Goal: Transaction & Acquisition: Purchase product/service

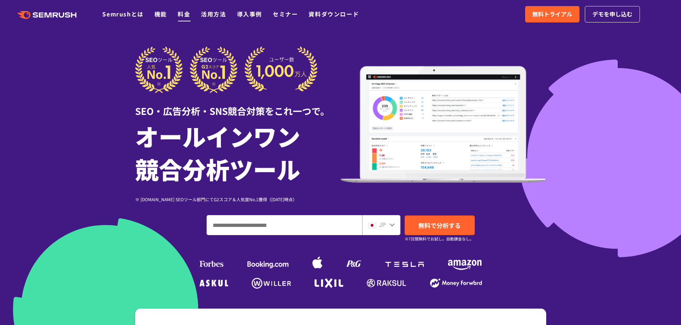
click at [178, 11] on link "料金" at bounding box center [184, 14] width 13 height 9
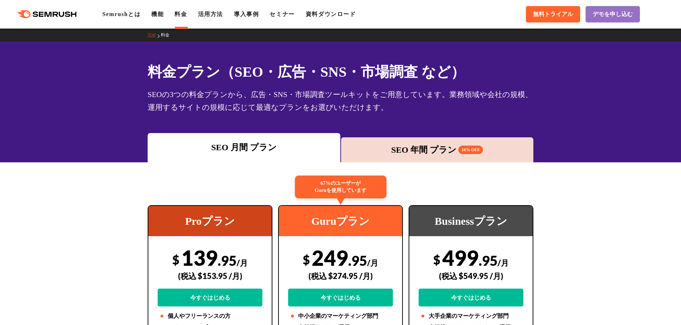
click at [423, 144] on div "SEO 年間 プラン 16% OFF" at bounding box center [436, 150] width 185 height 13
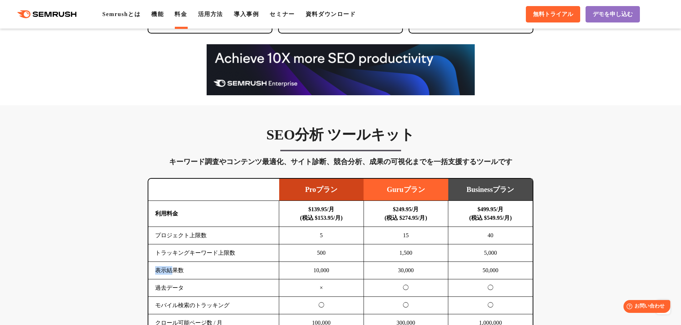
drag, startPoint x: 153, startPoint y: 202, endPoint x: 166, endPoint y: 202, distance: 13.2
click at [166, 262] on td "表示結果数" at bounding box center [213, 271] width 131 height 18
click at [218, 262] on td "表示結果数" at bounding box center [213, 271] width 131 height 18
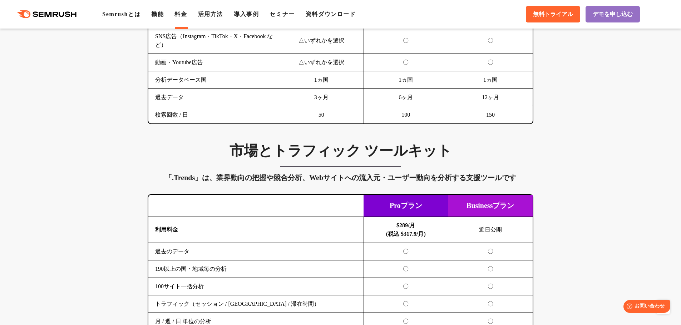
scroll to position [1072, 0]
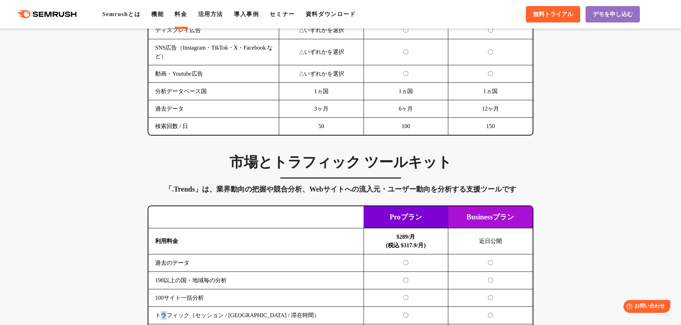
drag, startPoint x: 156, startPoint y: 210, endPoint x: 163, endPoint y: 208, distance: 7.2
click at [163, 307] on td "トラフィック（セッション / UU / 滞在時間）" at bounding box center [255, 316] width 215 height 18
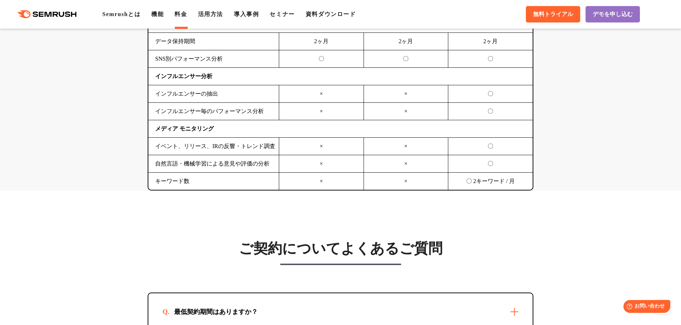
scroll to position [1822, 0]
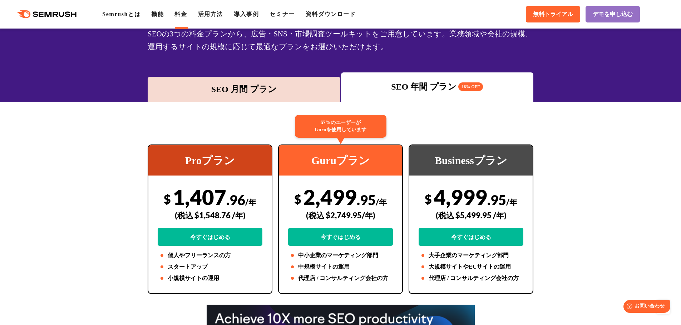
scroll to position [0, 0]
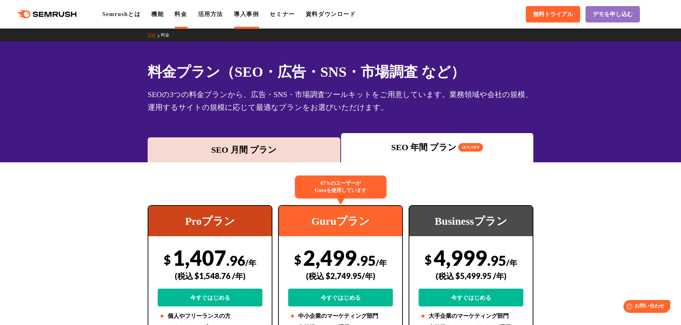
click at [234, 13] on link "導入事例" at bounding box center [246, 14] width 25 height 6
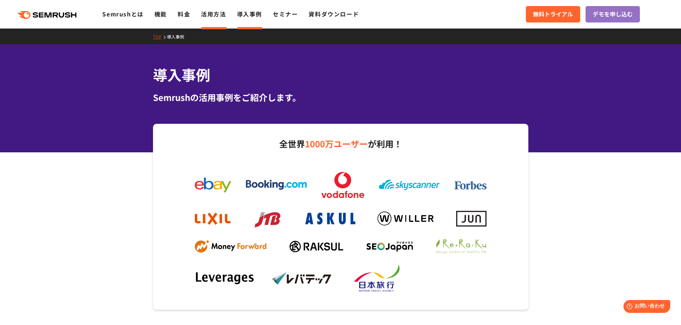
click at [201, 14] on link "活用方法" at bounding box center [213, 14] width 25 height 9
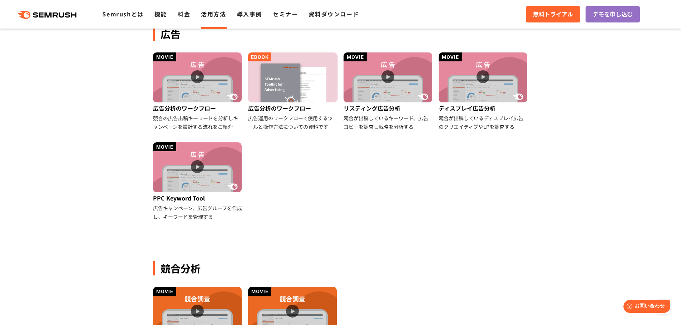
scroll to position [500, 0]
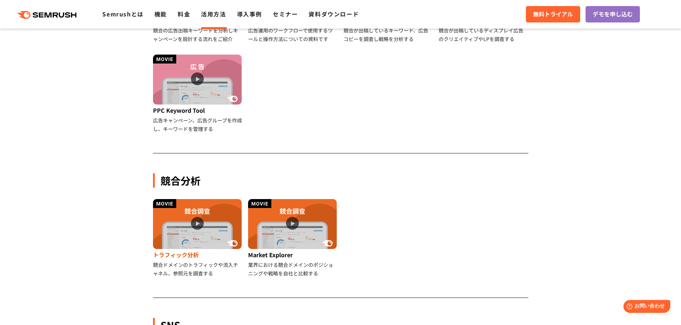
click at [174, 199] on img at bounding box center [197, 224] width 89 height 50
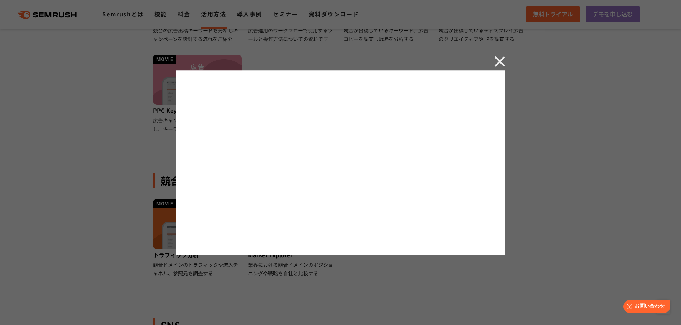
drag, startPoint x: 581, startPoint y: 218, endPoint x: 509, endPoint y: 114, distance: 126.8
click at [581, 217] on div at bounding box center [340, 162] width 681 height 325
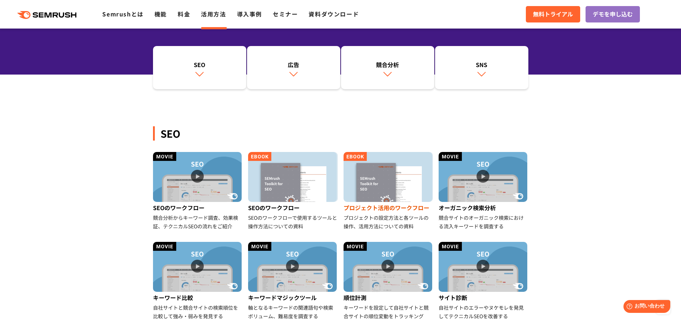
scroll to position [0, 0]
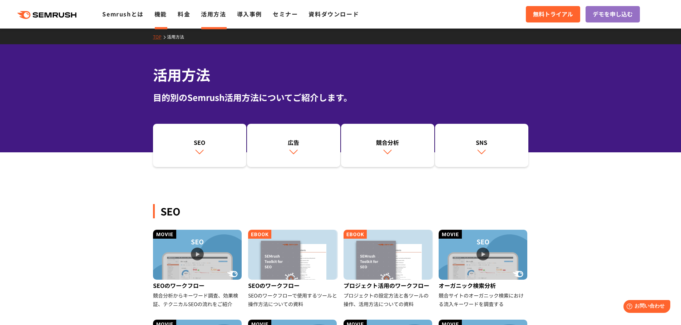
click at [154, 11] on link "機能" at bounding box center [160, 14] width 13 height 9
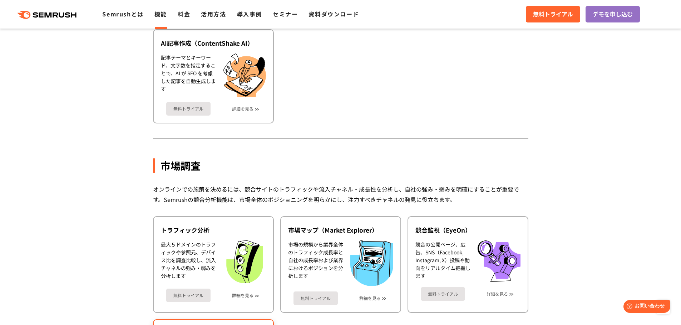
scroll to position [1072, 0]
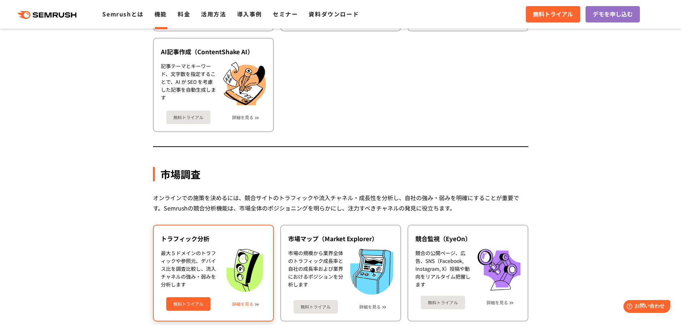
click at [245, 302] on link "詳細を見る" at bounding box center [242, 304] width 21 height 5
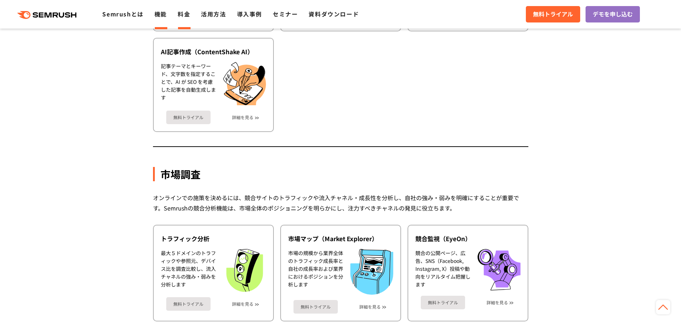
click at [178, 10] on link "料金" at bounding box center [184, 14] width 13 height 9
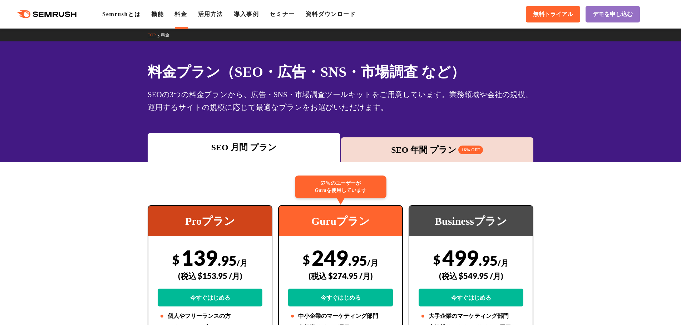
click at [458, 245] on div "$ 499 .95 /月 (税込 $549.95 /月) 今すぐはじめる" at bounding box center [470, 275] width 105 height 61
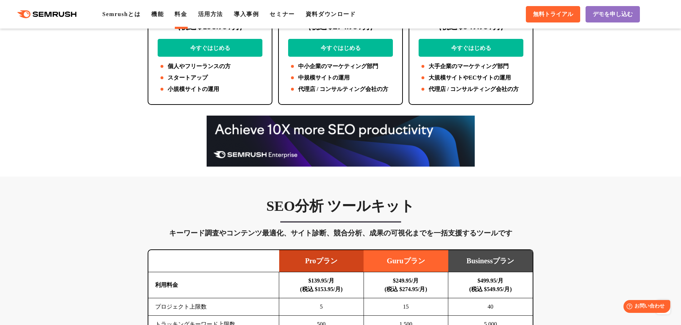
scroll to position [179, 0]
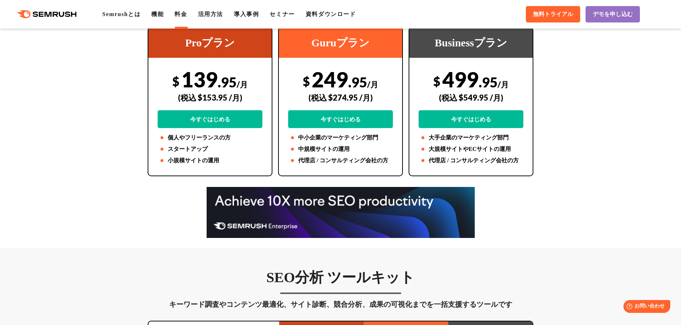
click at [329, 187] on img at bounding box center [340, 212] width 268 height 51
click at [346, 269] on h3 "SEO分析 ツールキット" at bounding box center [340, 278] width 385 height 18
click at [344, 269] on h3 "SEO分析 ツールキット" at bounding box center [340, 278] width 385 height 18
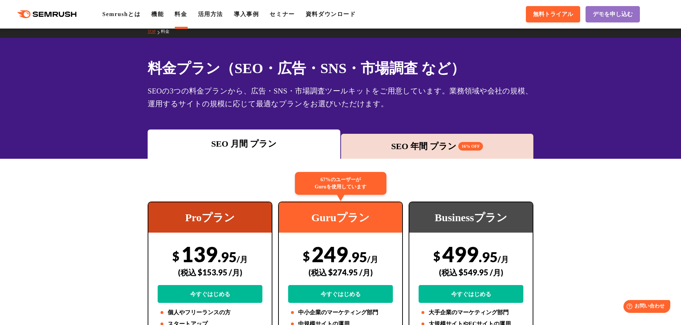
scroll to position [0, 0]
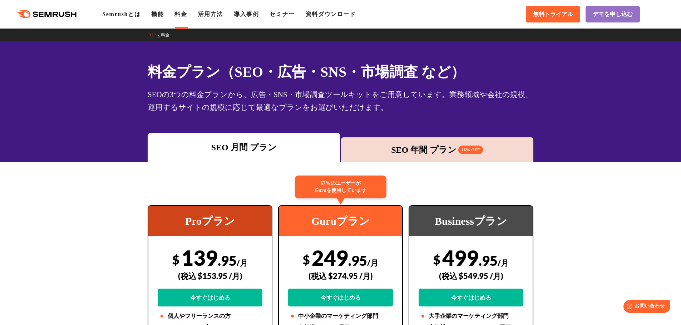
click at [473, 205] on div "Businessプラン $ 499 .95 /月 (税込 $549.95 /月) 今すぐはじめる 大手企業のマーケティング部門 大規模サイトやECサイトの運用…" at bounding box center [470, 280] width 125 height 150
click at [382, 264] on div "(税込 $274.95 /月)" at bounding box center [340, 276] width 105 height 25
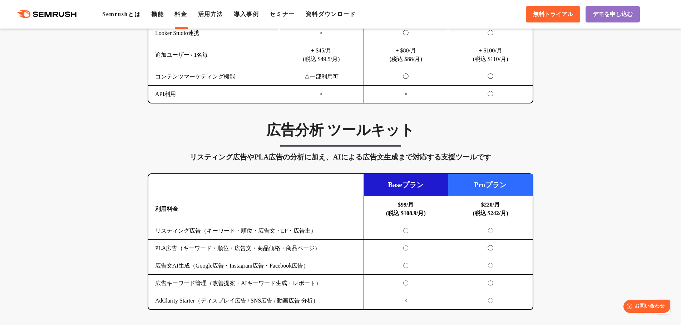
scroll to position [643, 0]
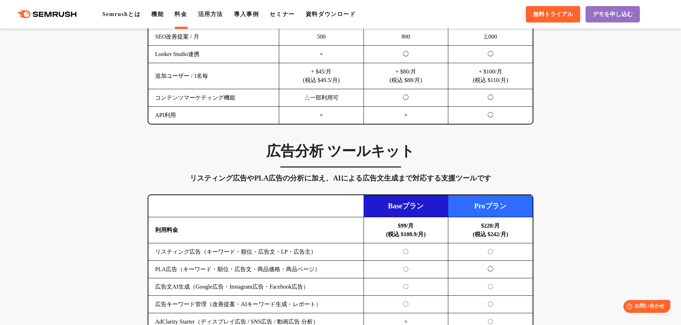
click at [413, 195] on td "Baseプラン" at bounding box center [405, 206] width 85 height 22
click at [414, 218] on td "$99/月 (税込 $108.9/月)" at bounding box center [405, 231] width 85 height 26
click at [412, 223] on b "$99/月 (税込 $108.9/月)" at bounding box center [406, 230] width 40 height 15
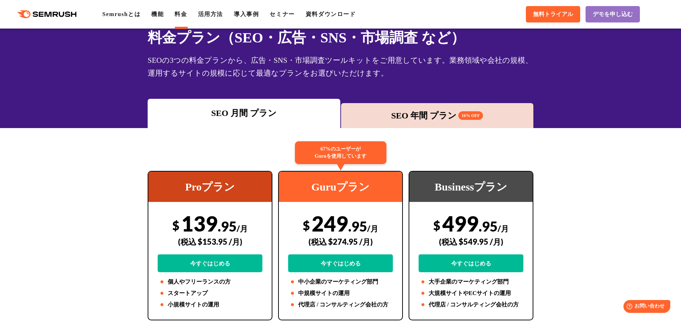
scroll to position [0, 0]
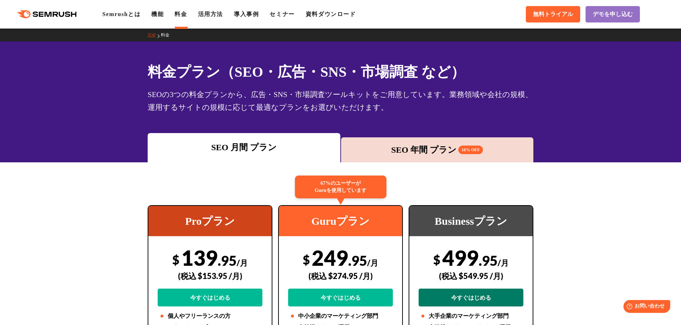
click at [449, 289] on link "今すぐはじめる" at bounding box center [470, 298] width 105 height 18
click at [423, 138] on div "SEO 年間 プラン 16% OFF" at bounding box center [437, 150] width 193 height 25
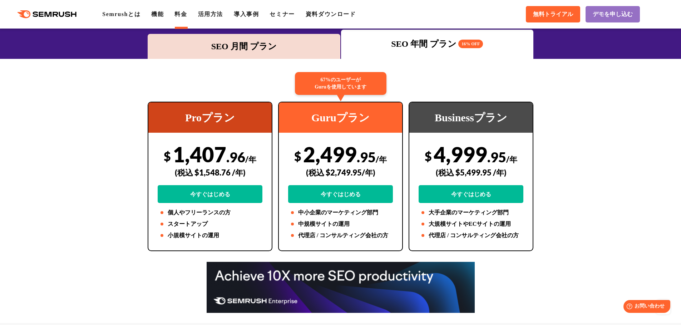
scroll to position [71, 0]
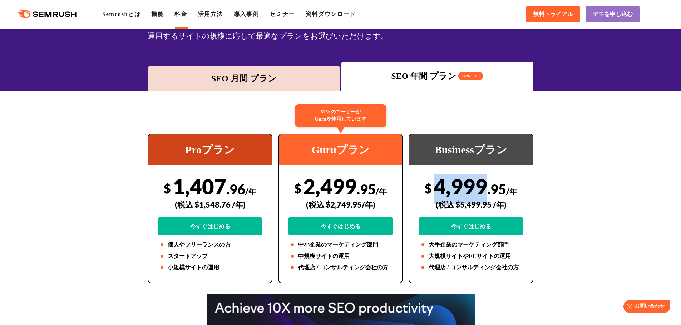
drag, startPoint x: 479, startPoint y: 141, endPoint x: 444, endPoint y: 141, distance: 35.4
click at [444, 174] on div "$ 4,999 .95 /年 (税込 $5,499.95 /年) 今すぐはじめる" at bounding box center [470, 204] width 105 height 61
click at [265, 72] on div "SEO 月間 プラン" at bounding box center [243, 78] width 185 height 13
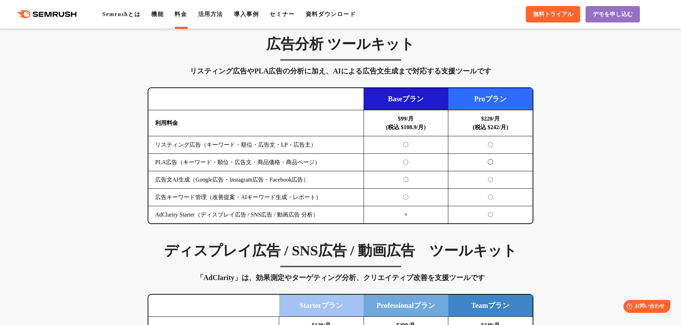
scroll to position [965, 0]
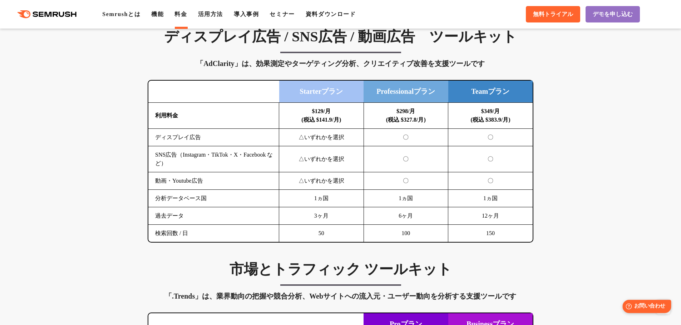
click at [651, 307] on span "お問い合わせ" at bounding box center [649, 306] width 31 height 7
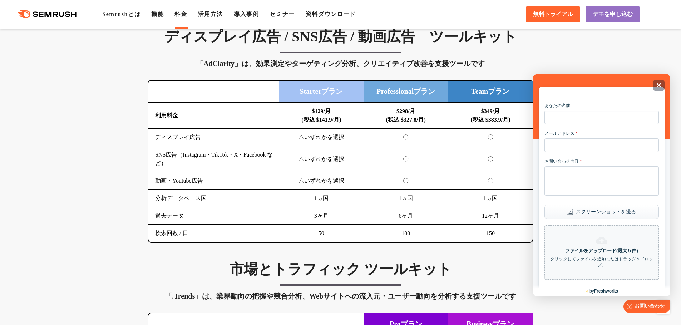
scroll to position [60, 0]
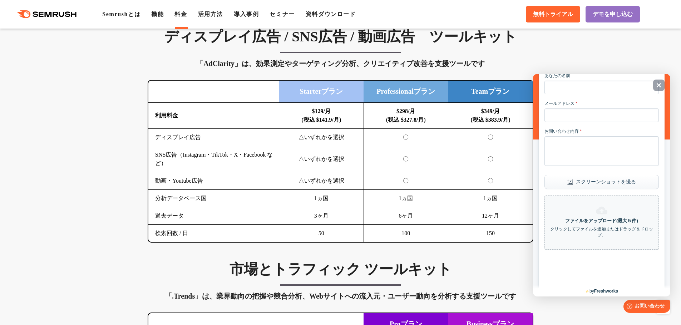
click at [582, 324] on div "SEO分析 ツールキット キーワード調査やコンテンツ最適化、サイト診断、競合分析、成果の可視化までを一括支援するツールです 横にスワイプしてください Proプ…" at bounding box center [340, 251] width 681 height 1579
click at [655, 86] on div "Close" at bounding box center [658, 85] width 11 height 11
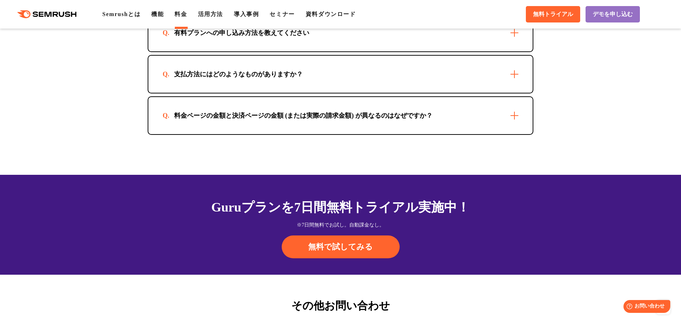
scroll to position [2141, 0]
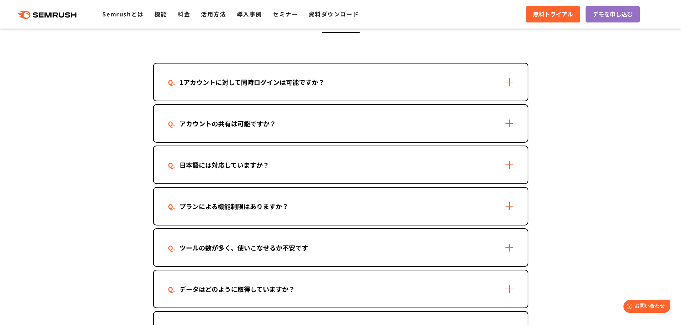
scroll to position [965, 0]
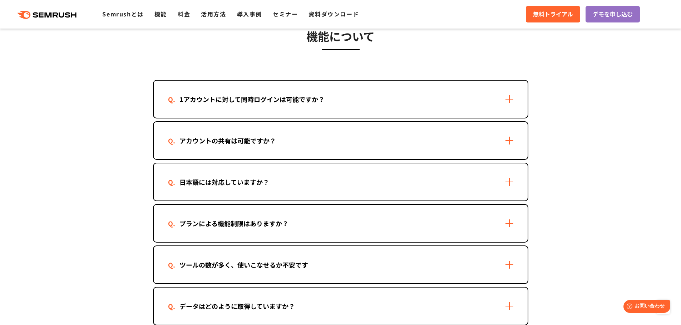
click at [378, 205] on div "プランによる機能制限はありますか？" at bounding box center [341, 223] width 374 height 37
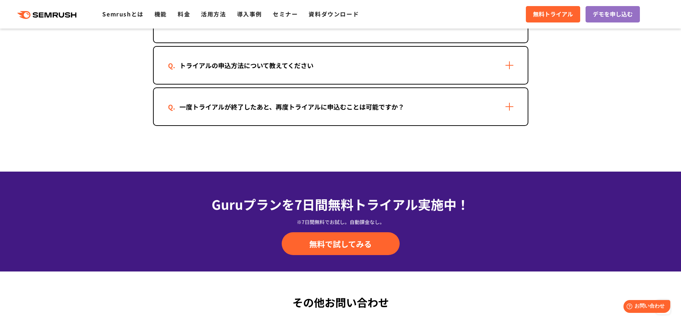
scroll to position [1549, 0]
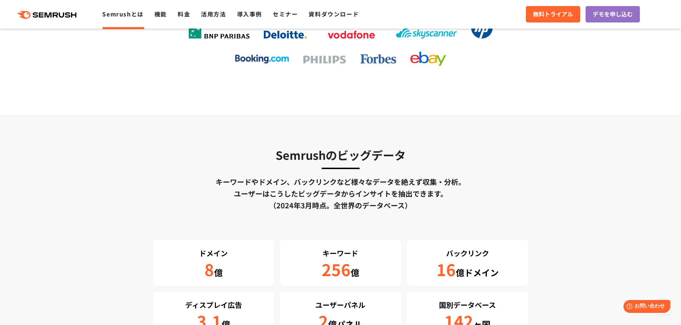
scroll to position [1179, 0]
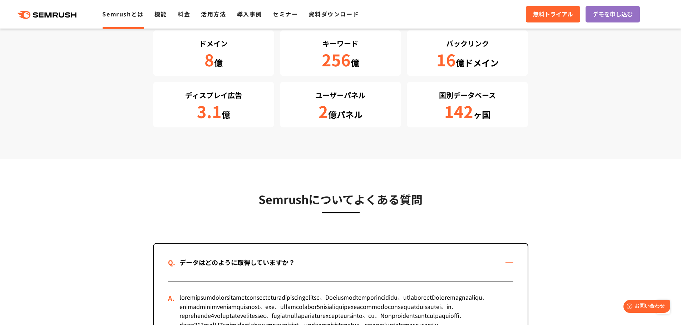
scroll to position [1322, 0]
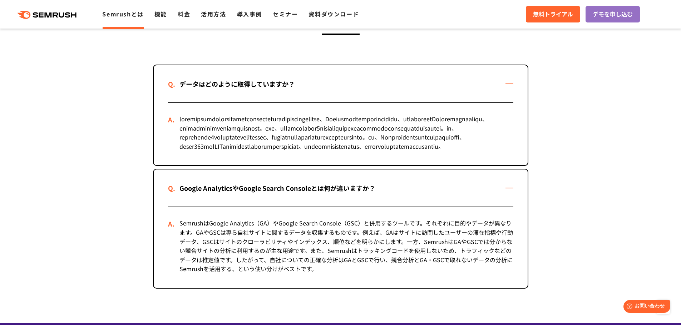
scroll to position [1500, 0]
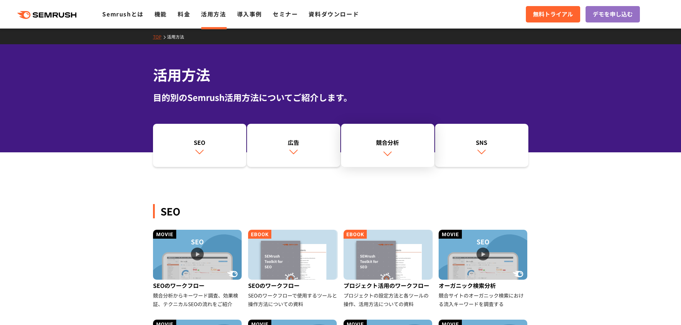
click at [397, 124] on link "競合分析" at bounding box center [387, 146] width 93 height 44
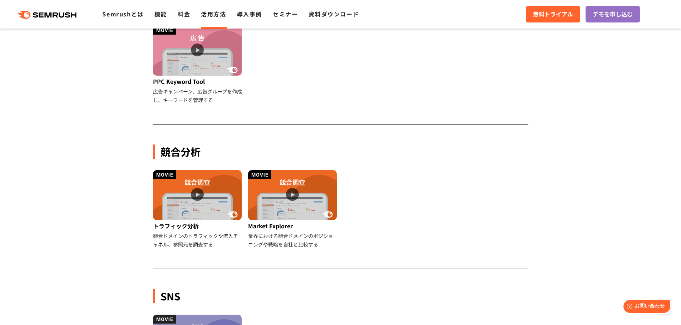
scroll to position [519, 0]
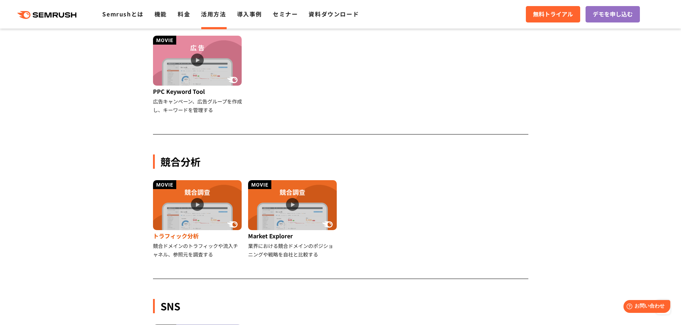
click at [209, 180] on img at bounding box center [197, 205] width 89 height 50
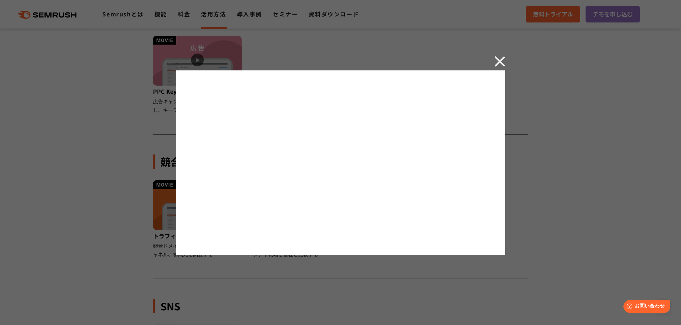
click at [497, 64] on img at bounding box center [499, 61] width 11 height 11
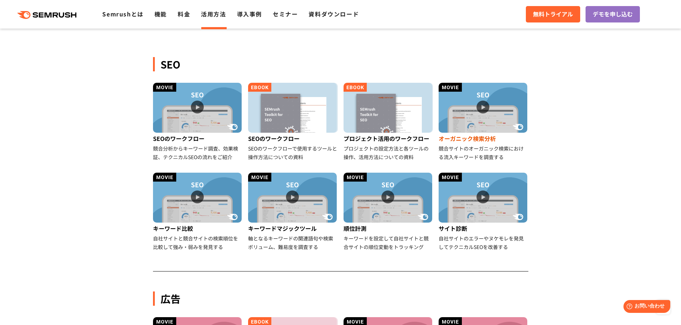
scroll to position [0, 0]
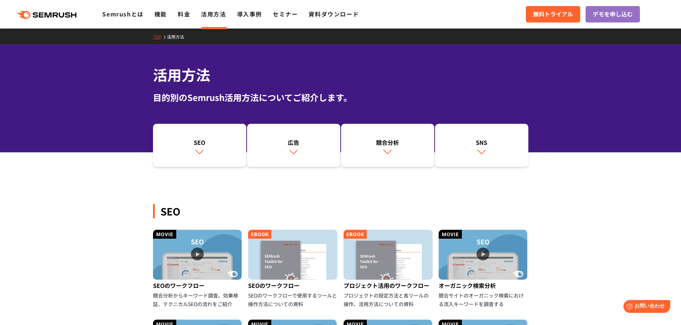
click at [155, 34] on link "TOP" at bounding box center [160, 37] width 14 height 6
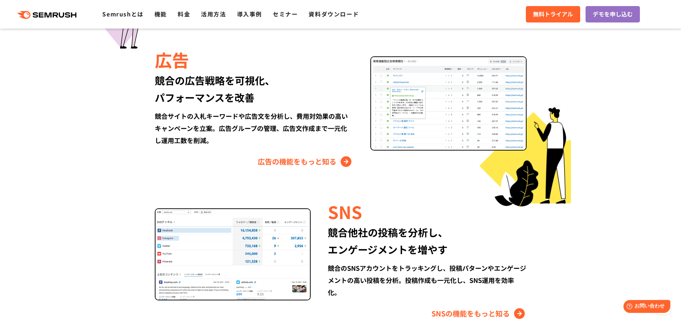
scroll to position [822, 0]
click at [506, 308] on link "SNSの機能をもっと知る" at bounding box center [478, 313] width 95 height 11
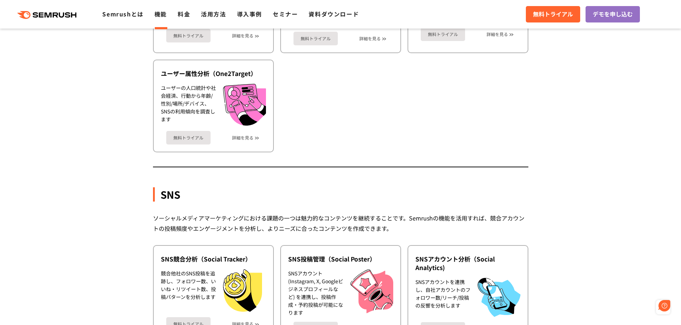
scroll to position [1341, 0]
drag, startPoint x: 512, startPoint y: 150, endPoint x: 509, endPoint y: 144, distance: 7.4
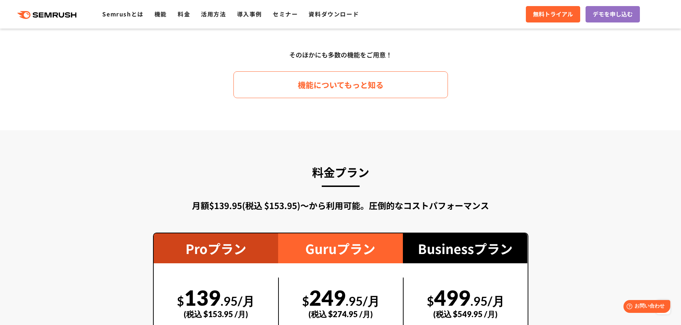
scroll to position [1143, 0]
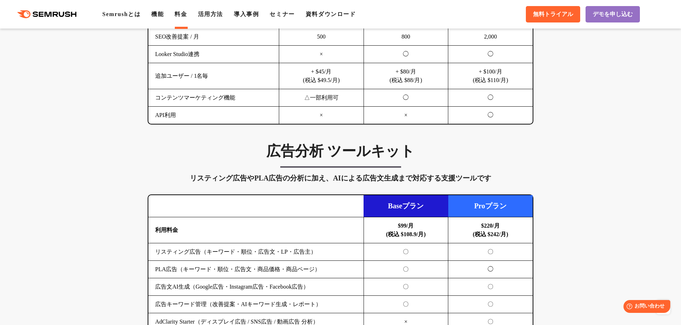
click at [401, 195] on td "Baseプラン" at bounding box center [405, 206] width 85 height 22
click at [399, 218] on td "$99/月 (税込 $108.9/月)" at bounding box center [405, 231] width 85 height 26
click at [403, 223] on b "$99/月 (税込 $108.9/月)" at bounding box center [406, 230] width 40 height 15
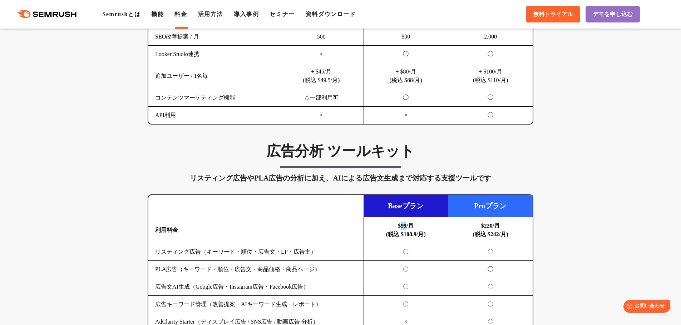
click at [403, 223] on b "$99/月 (税込 $108.9/月)" at bounding box center [406, 230] width 40 height 15
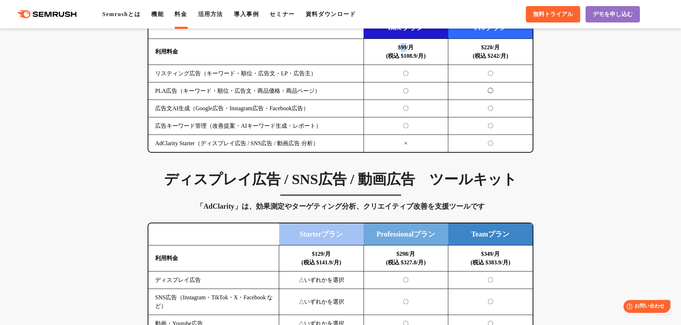
scroll to position [1072, 0]
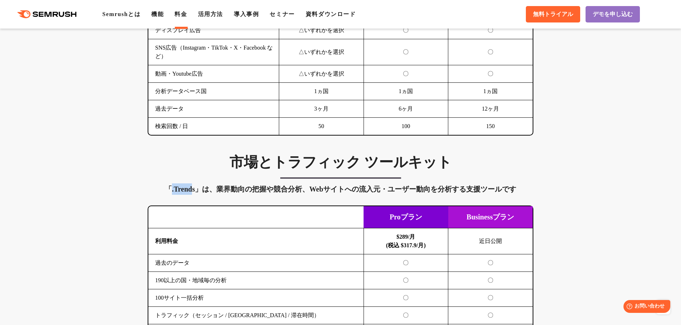
drag, startPoint x: 230, startPoint y: 86, endPoint x: 211, endPoint y: 88, distance: 19.3
click at [211, 184] on div "「.Trends」は、業界動向の把握や競合分析、Webサイトへの流入元・ユーザー動向を分析する支援ツールです" at bounding box center [340, 189] width 385 height 11
click at [224, 184] on div "「.Trends」は、業界動向の把握や競合分析、Webサイトへの流入元・ユーザー動向を分析する支援ツールです" at bounding box center [340, 189] width 385 height 11
drag, startPoint x: 231, startPoint y: 85, endPoint x: 212, endPoint y: 84, distance: 19.3
click at [212, 184] on div "「.Trends」は、業界動向の把握や競合分析、Webサイトへの流入元・ユーザー動向を分析する支援ツールです" at bounding box center [340, 189] width 385 height 11
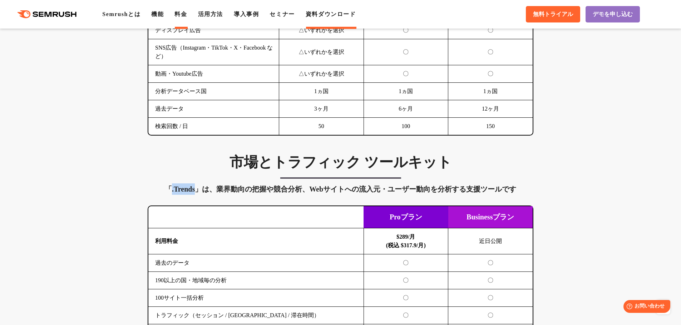
copy div ".Trends"
